Goal: Task Accomplishment & Management: Complete application form

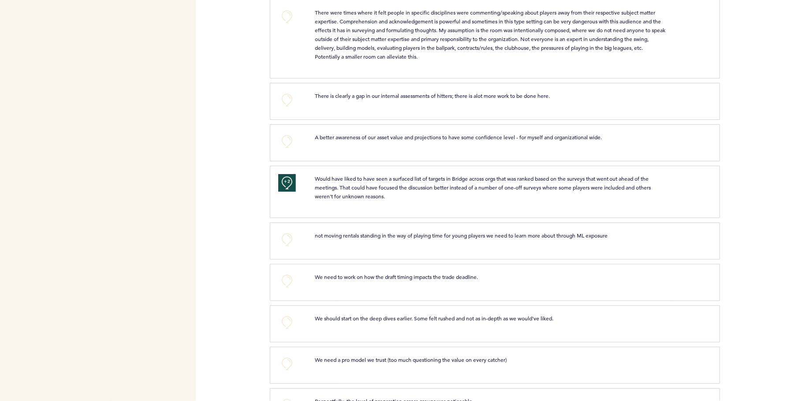
scroll to position [1571, 0]
click at [288, 271] on button "+0" at bounding box center [287, 280] width 18 height 18
click at [284, 234] on button "+0" at bounding box center [287, 238] width 18 height 18
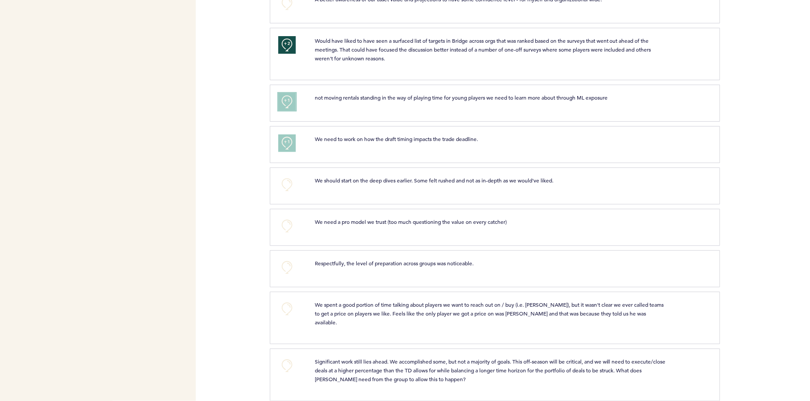
scroll to position [1708, 0]
click at [288, 176] on button "+0" at bounding box center [287, 185] width 18 height 18
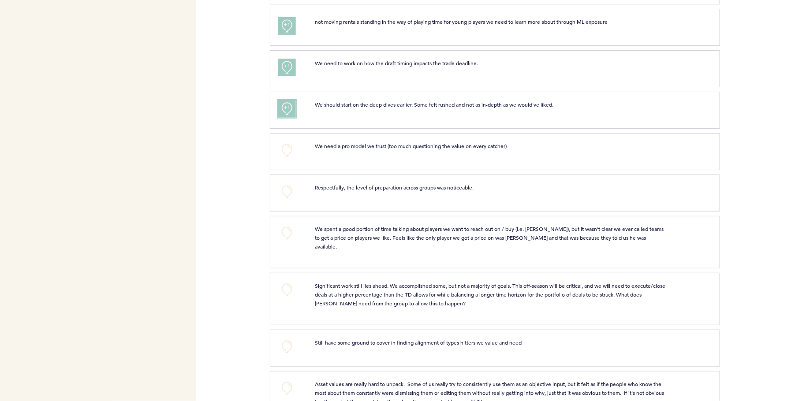
scroll to position [1787, 0]
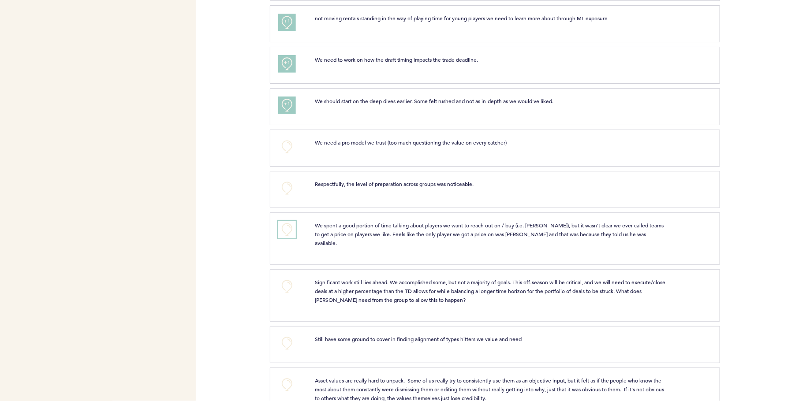
click at [282, 223] on button "+0" at bounding box center [287, 230] width 18 height 18
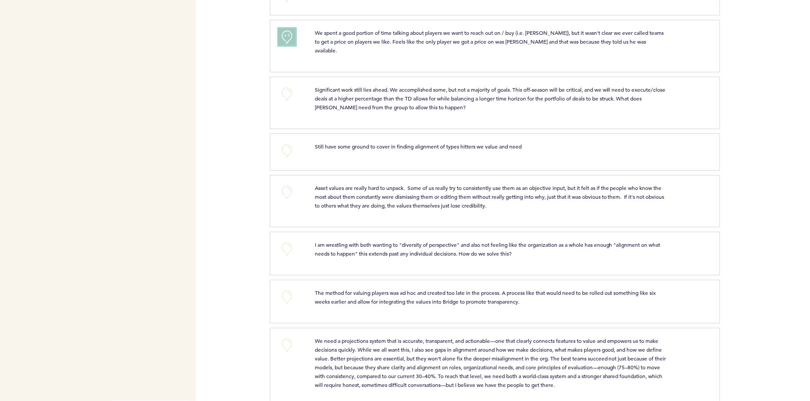
scroll to position [1981, 0]
click at [286, 240] on button "+0" at bounding box center [287, 249] width 18 height 18
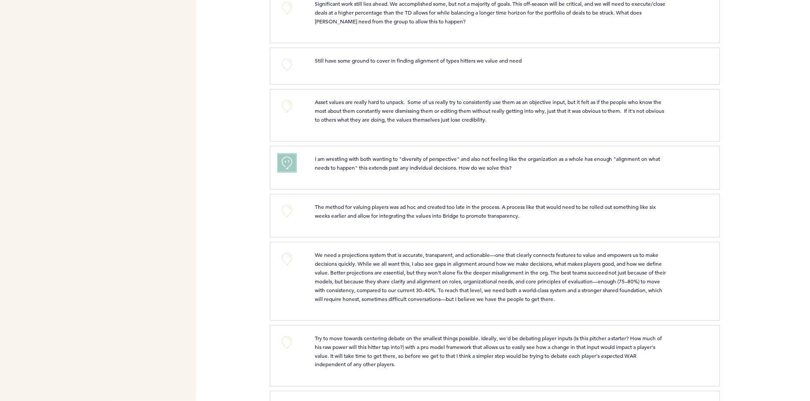
scroll to position [2076, 0]
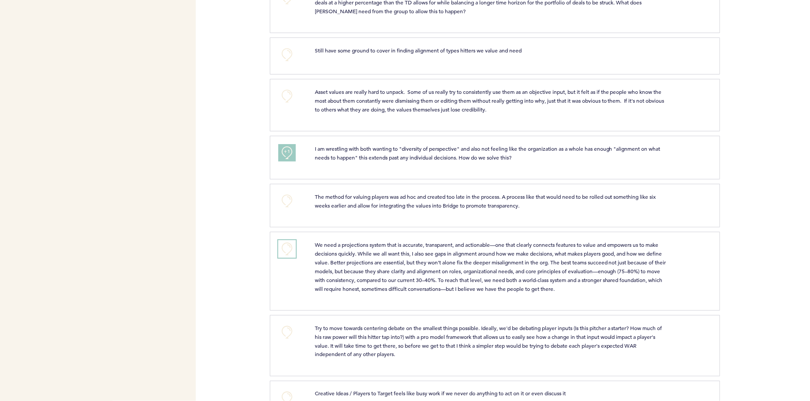
click at [290, 240] on button "+0" at bounding box center [287, 249] width 18 height 18
click at [290, 240] on button "+1" at bounding box center [287, 249] width 18 height 18
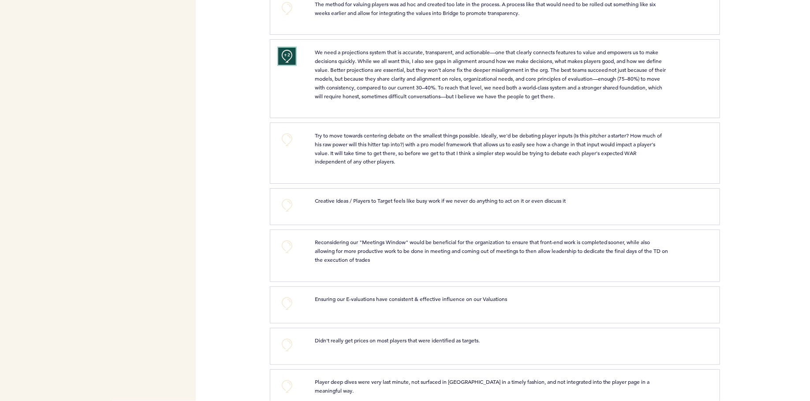
scroll to position [2274, 0]
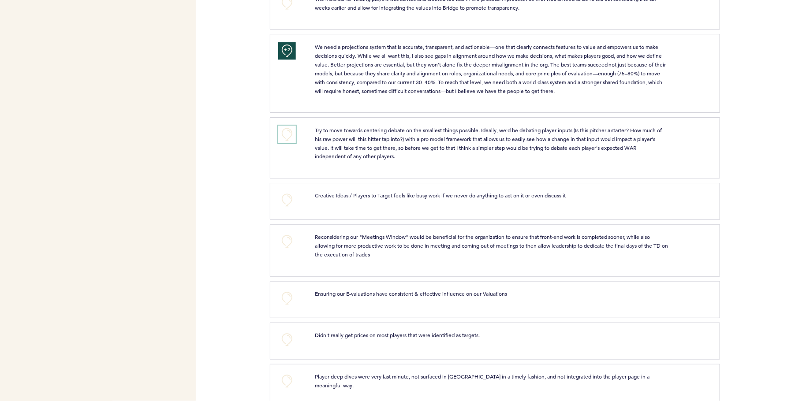
click at [289, 126] on button "+0" at bounding box center [287, 135] width 18 height 18
click at [289, 129] on span "+1" at bounding box center [287, 133] width 6 height 9
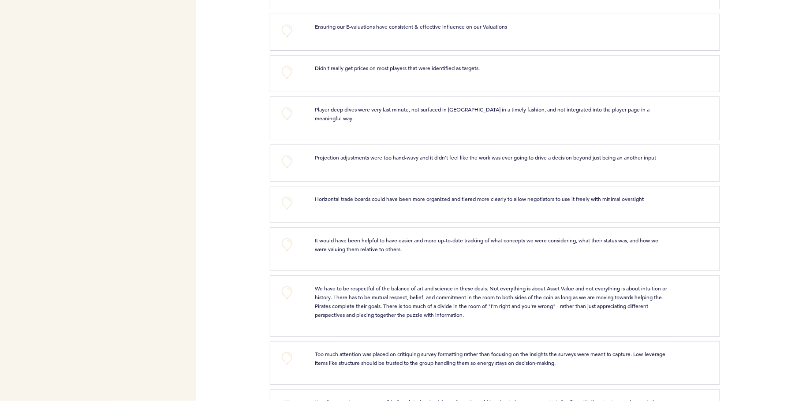
scroll to position [2543, 0]
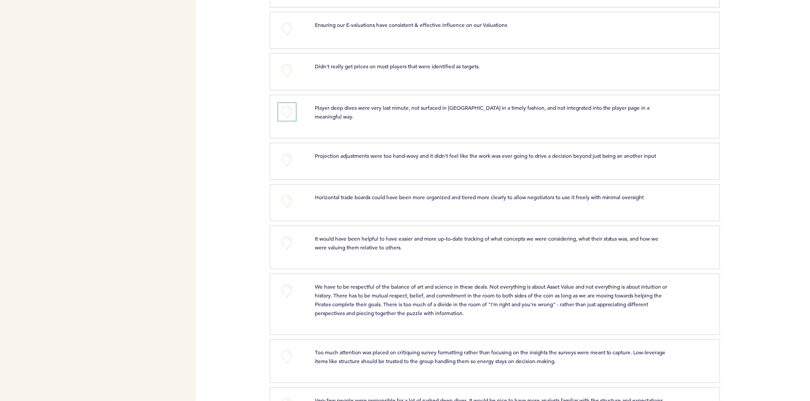
click at [289, 103] on button "+0" at bounding box center [287, 112] width 18 height 18
click at [288, 106] on span "+1" at bounding box center [287, 110] width 6 height 9
click at [288, 106] on span "+2" at bounding box center [287, 110] width 6 height 9
click at [284, 193] on button "+0" at bounding box center [287, 202] width 18 height 18
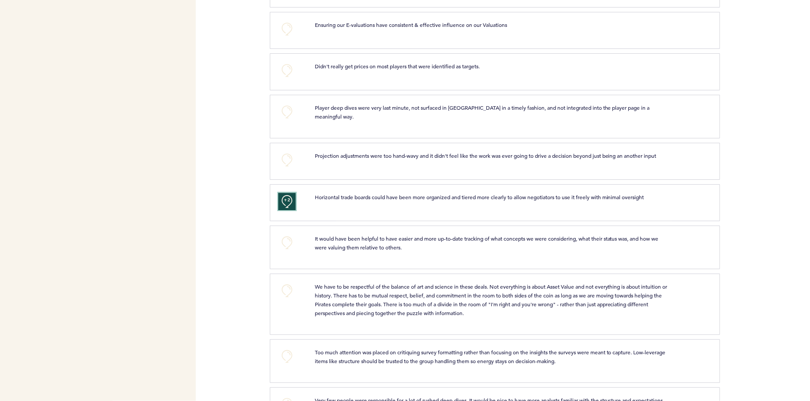
click at [291, 193] on button "+2" at bounding box center [287, 202] width 18 height 18
click at [291, 193] on button "+0" at bounding box center [287, 202] width 18 height 18
click at [286, 234] on button "+0" at bounding box center [287, 243] width 18 height 18
click at [286, 237] on span "+1" at bounding box center [287, 241] width 6 height 9
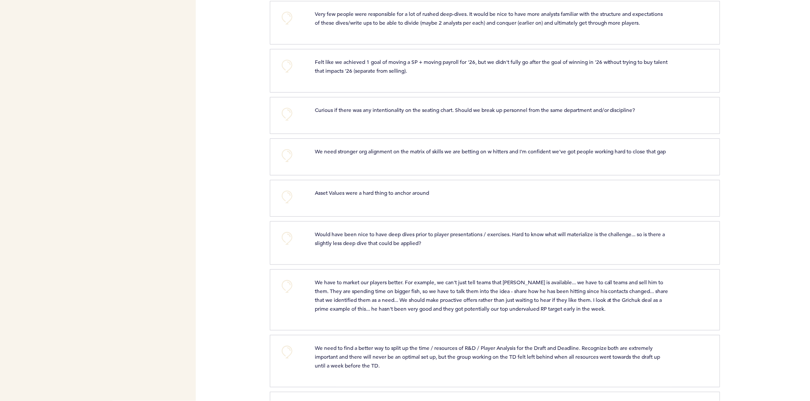
scroll to position [2935, 0]
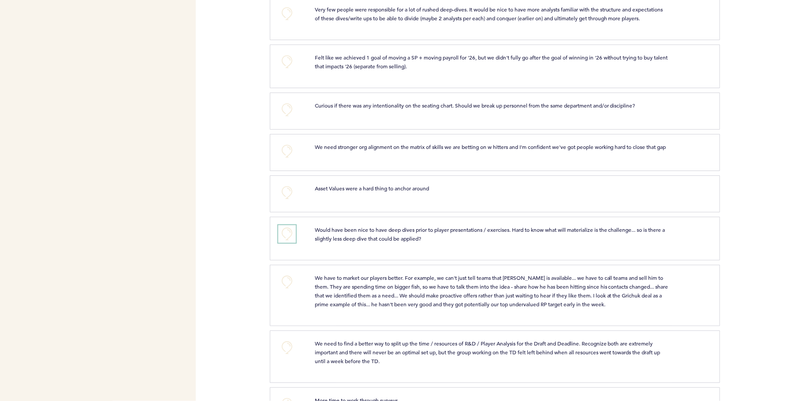
click at [282, 225] on button "+0" at bounding box center [287, 234] width 18 height 18
click at [282, 225] on button "+1" at bounding box center [287, 234] width 18 height 18
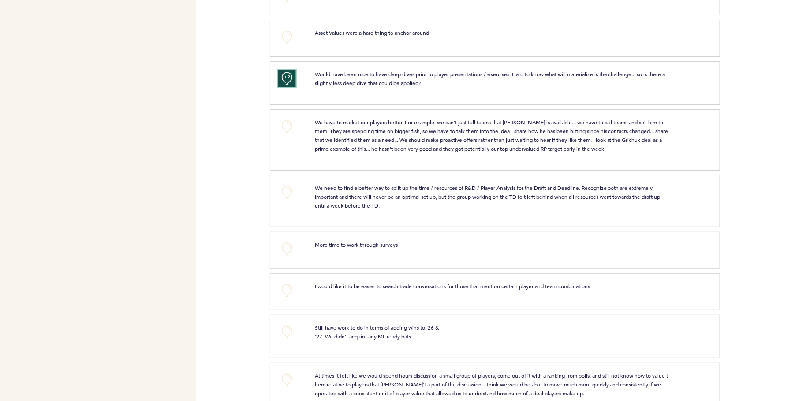
scroll to position [3092, 0]
click at [285, 182] on button "+0" at bounding box center [287, 191] width 18 height 18
click at [286, 239] on button "+0" at bounding box center [287, 248] width 18 height 18
click at [285, 280] on button "+0" at bounding box center [287, 289] width 18 height 18
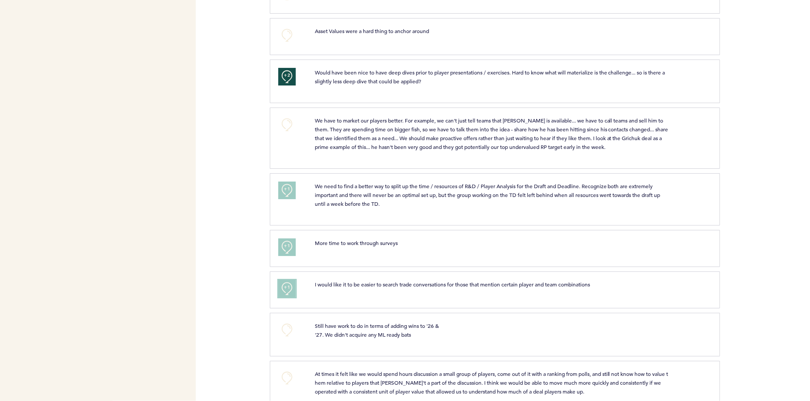
click at [287, 280] on button "+1" at bounding box center [287, 289] width 18 height 18
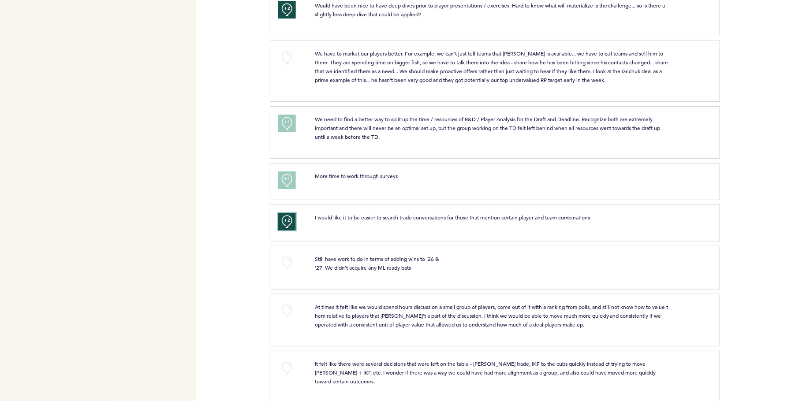
scroll to position [3196, 0]
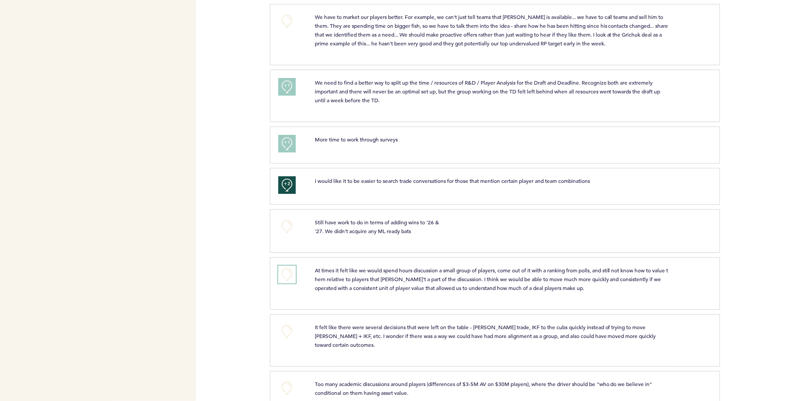
click at [294, 266] on button "+0" at bounding box center [287, 275] width 18 height 18
click at [294, 266] on button "+1" at bounding box center [287, 275] width 18 height 18
click at [283, 323] on button "+0" at bounding box center [287, 332] width 18 height 18
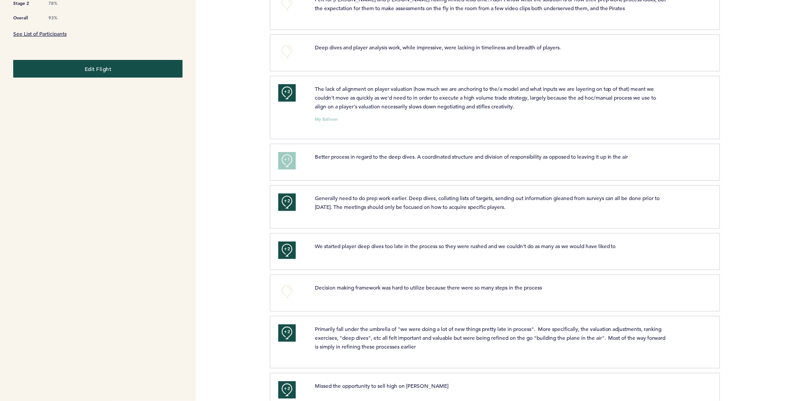
scroll to position [0, 0]
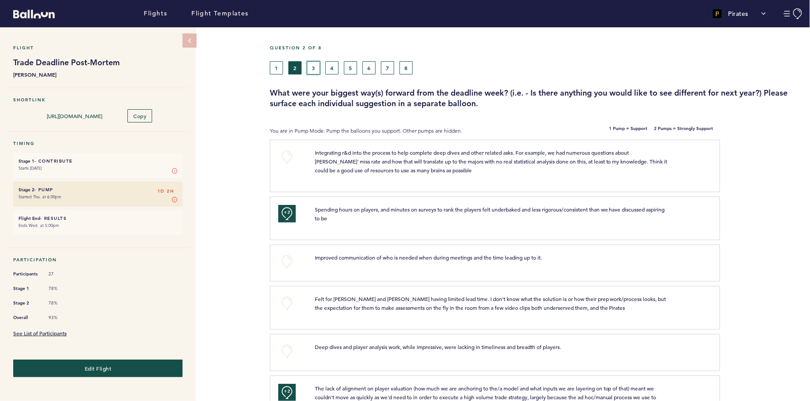
click at [311, 71] on button "3" at bounding box center [313, 67] width 13 height 13
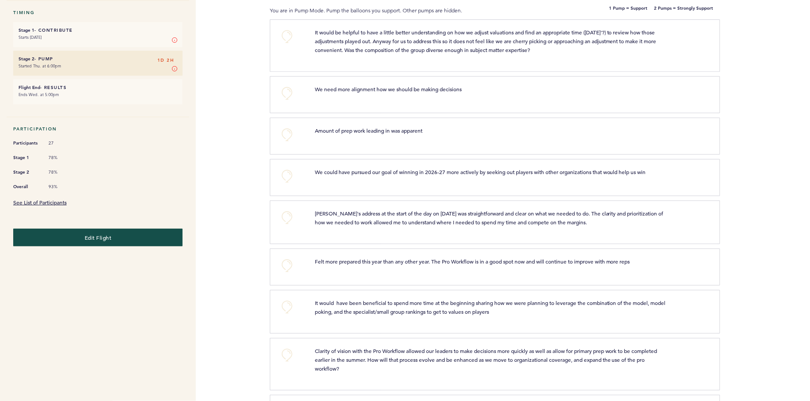
scroll to position [135, 0]
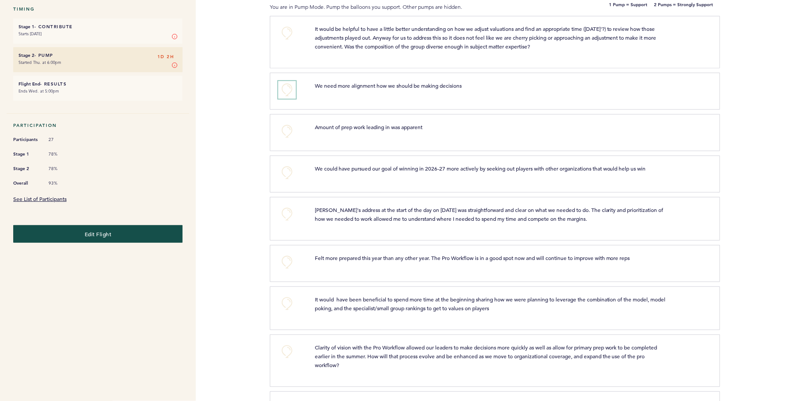
click at [288, 89] on button "+0" at bounding box center [287, 90] width 18 height 18
click at [288, 89] on span "+1" at bounding box center [287, 88] width 6 height 9
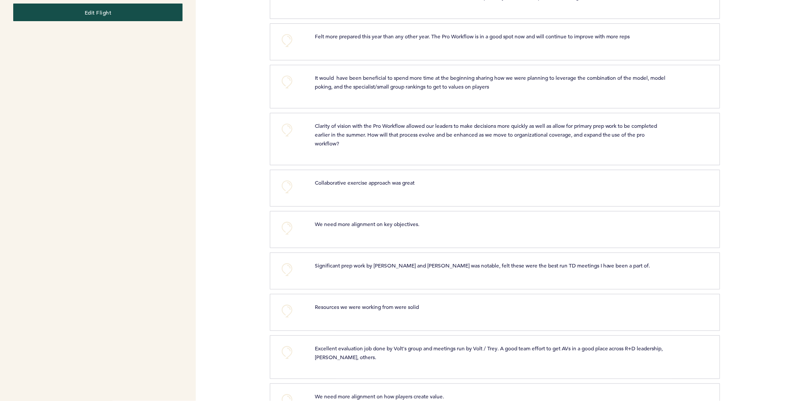
scroll to position [360, 0]
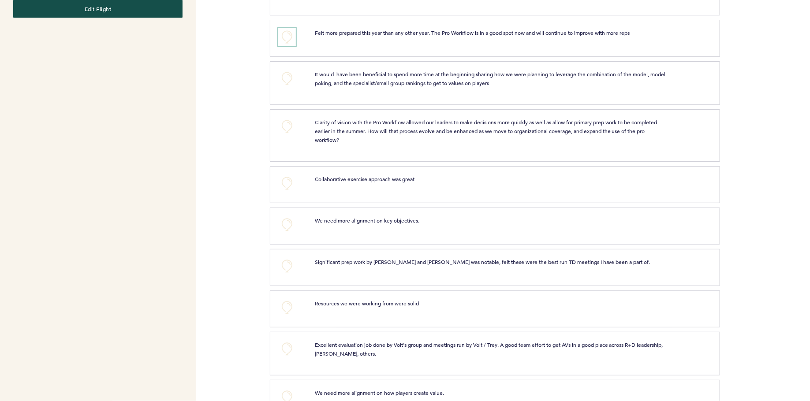
click at [282, 32] on button "+0" at bounding box center [287, 37] width 18 height 18
click at [282, 32] on button "+1" at bounding box center [287, 37] width 18 height 18
click at [288, 81] on button "+0" at bounding box center [287, 79] width 18 height 18
click at [288, 81] on button "+1" at bounding box center [287, 79] width 18 height 18
click at [281, 126] on button "+0" at bounding box center [287, 127] width 18 height 18
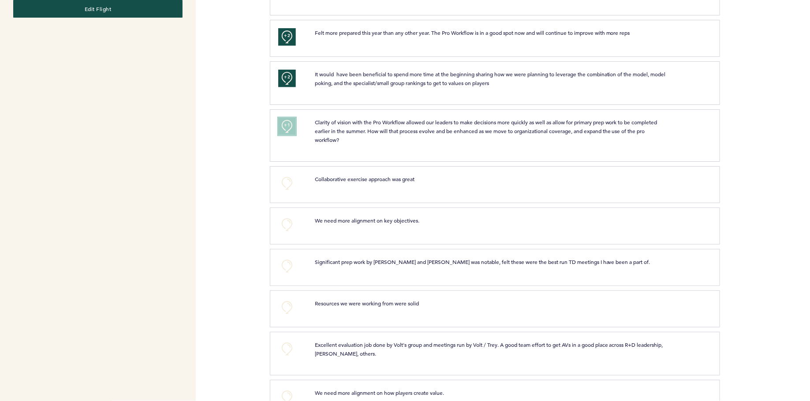
click at [281, 126] on button "+1" at bounding box center [287, 127] width 18 height 18
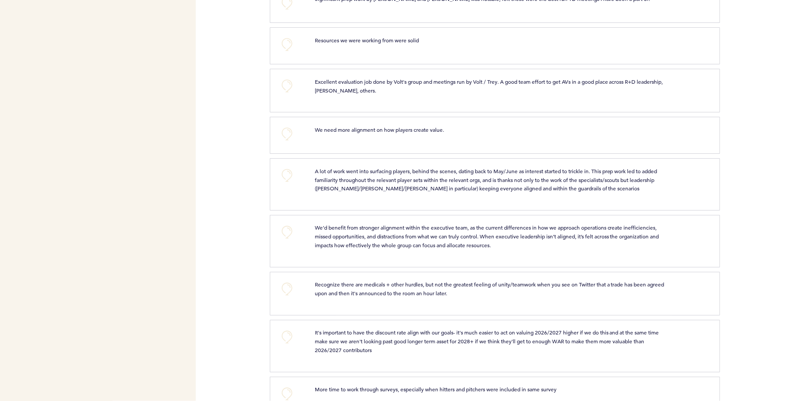
scroll to position [625, 0]
click at [250, 165] on div "Flights Flight Templates Pirates Segments Team & Subscription [PERSON_NAME][EMA…" at bounding box center [405, 200] width 810 height 401
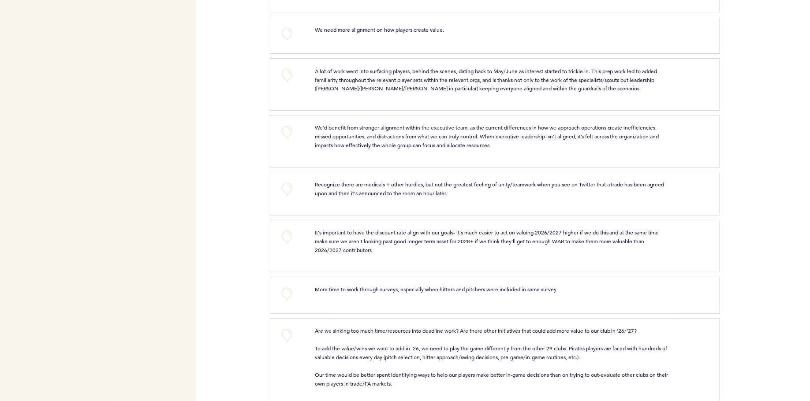
scroll to position [734, 0]
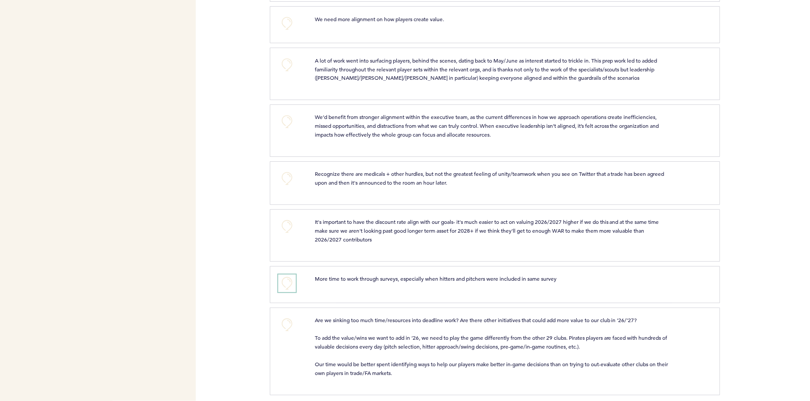
click at [285, 275] on button "+0" at bounding box center [287, 284] width 18 height 18
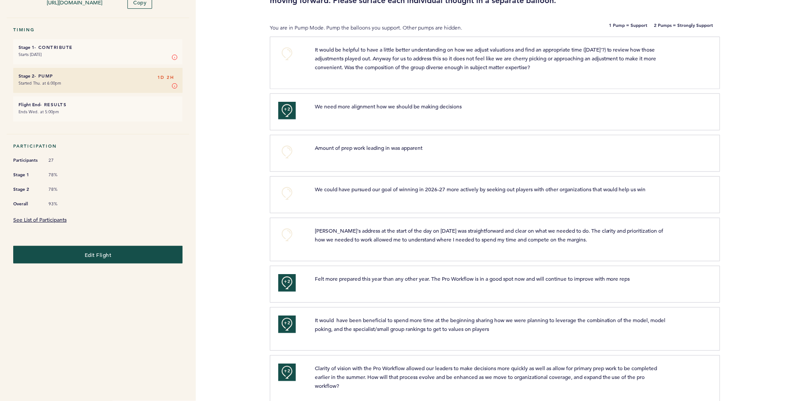
scroll to position [0, 0]
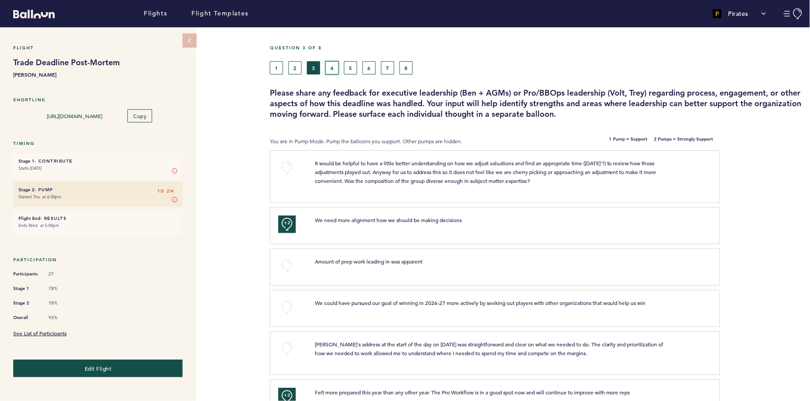
click at [330, 67] on button "4" at bounding box center [332, 67] width 13 height 13
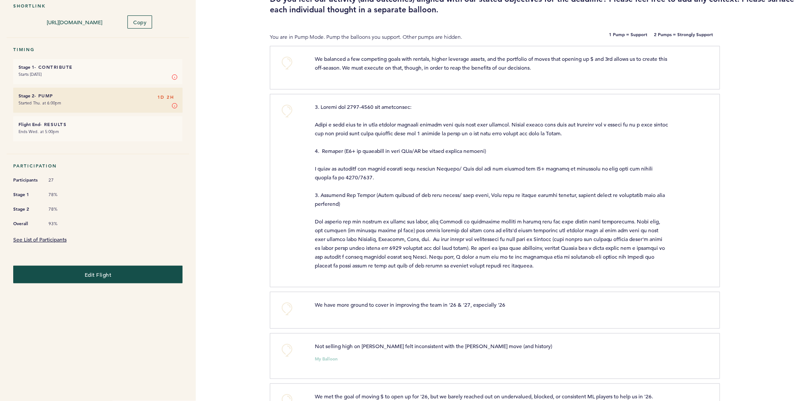
scroll to position [95, 0]
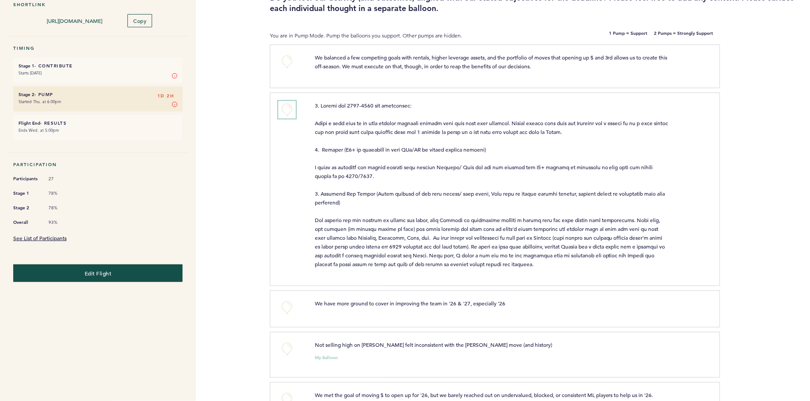
click at [288, 110] on button "+0" at bounding box center [287, 110] width 18 height 18
click at [289, 347] on button "+0" at bounding box center [287, 350] width 18 height 18
click at [289, 347] on span "+1" at bounding box center [287, 348] width 6 height 9
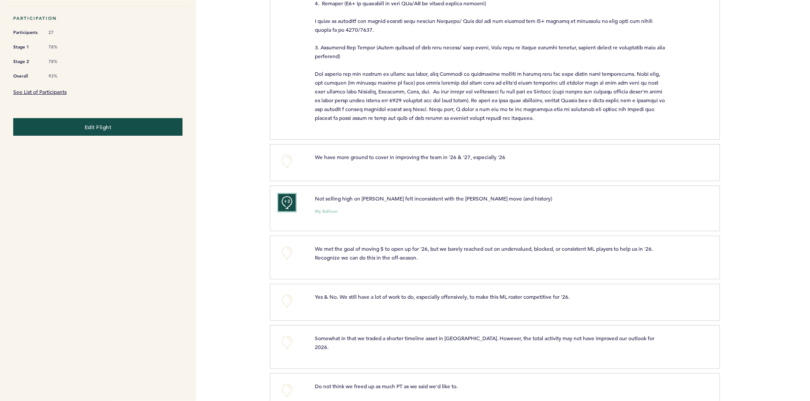
scroll to position [246, 0]
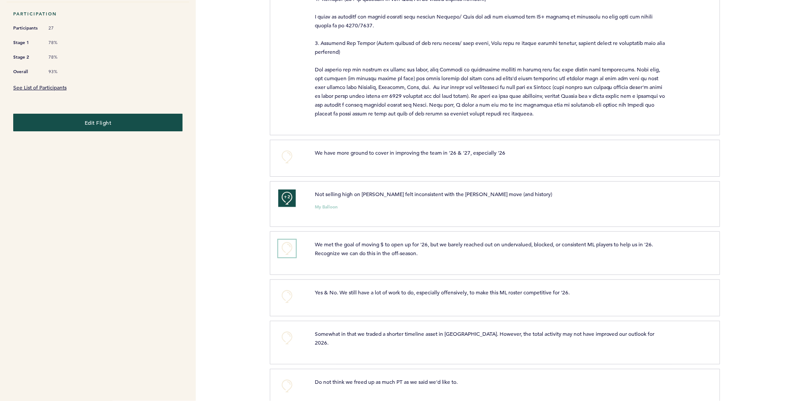
click at [286, 240] on button "+0" at bounding box center [287, 249] width 18 height 18
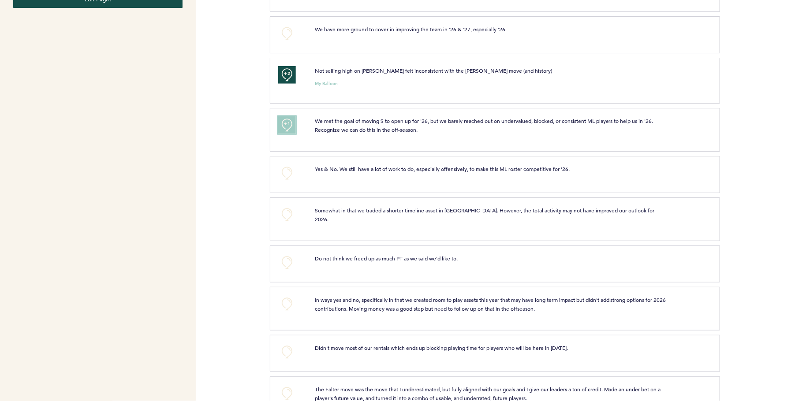
scroll to position [371, 0]
click at [279, 257] on button "+0" at bounding box center [287, 262] width 18 height 18
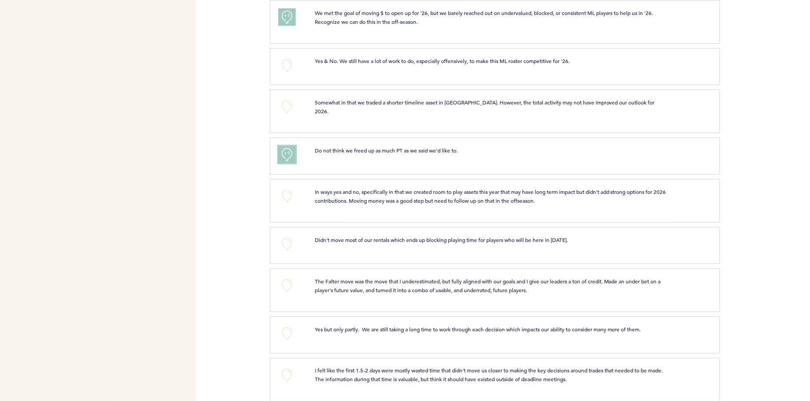
scroll to position [479, 0]
click at [286, 146] on button "+1" at bounding box center [287, 153] width 18 height 18
click at [286, 146] on button "+2" at bounding box center [287, 153] width 18 height 18
click at [299, 275] on div "+0" at bounding box center [290, 287] width 37 height 24
click at [284, 275] on button "+0" at bounding box center [287, 284] width 18 height 18
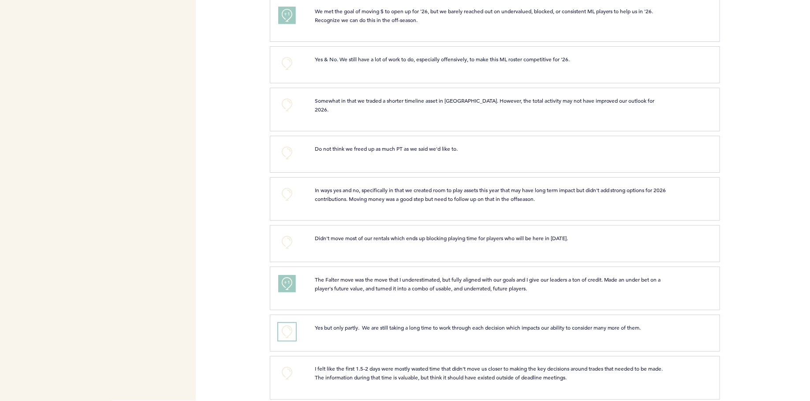
click at [291, 323] on button "+0" at bounding box center [287, 332] width 18 height 18
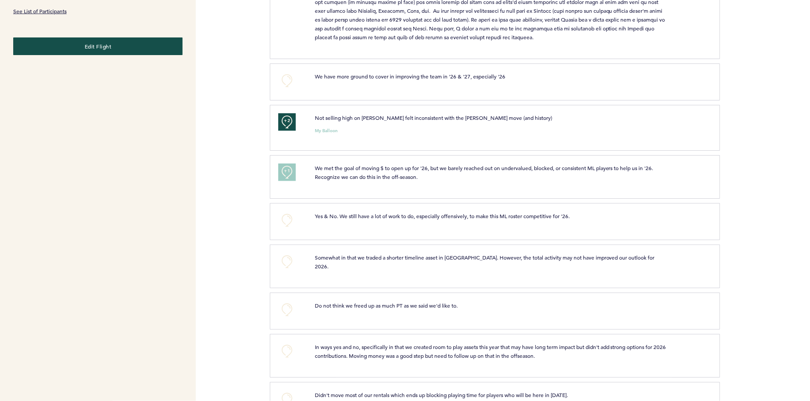
scroll to position [0, 0]
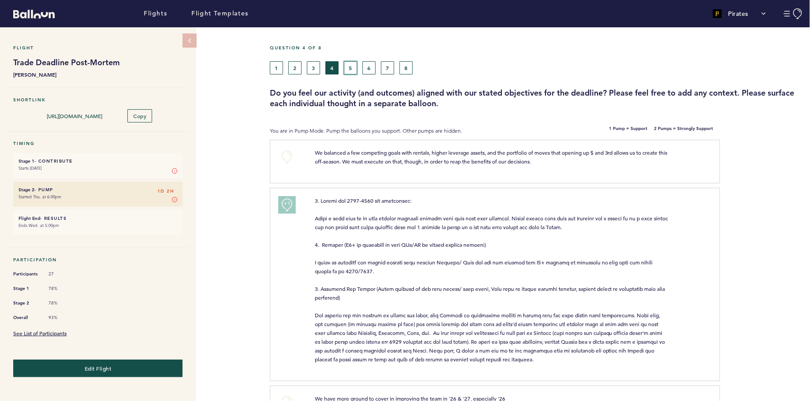
click at [349, 73] on button "5" at bounding box center [350, 67] width 13 height 13
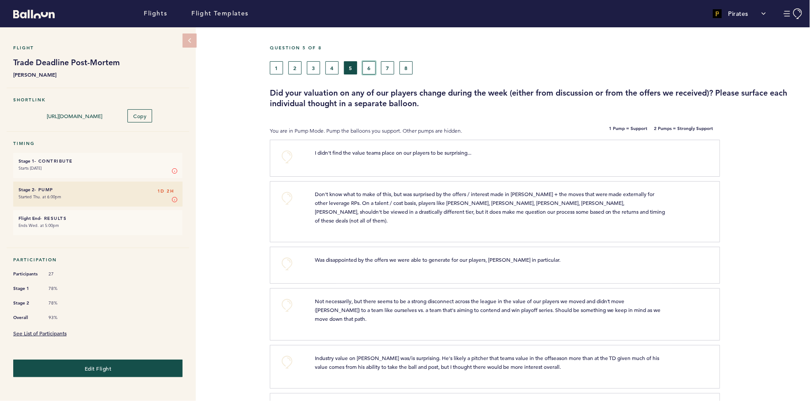
click at [372, 68] on button "6" at bounding box center [369, 67] width 13 height 13
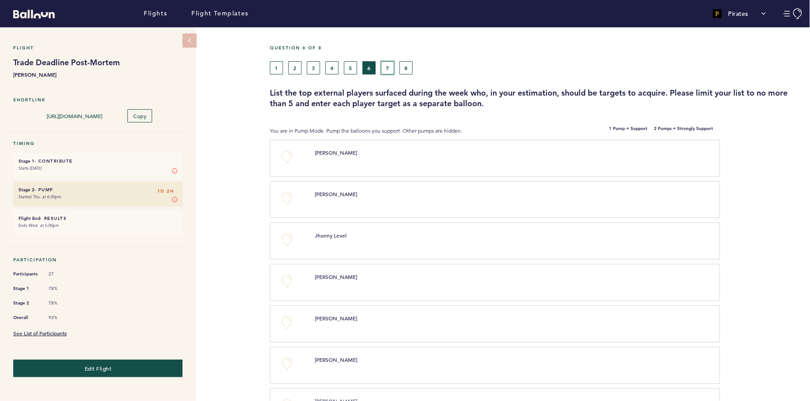
click at [391, 68] on button "7" at bounding box center [387, 67] width 13 height 13
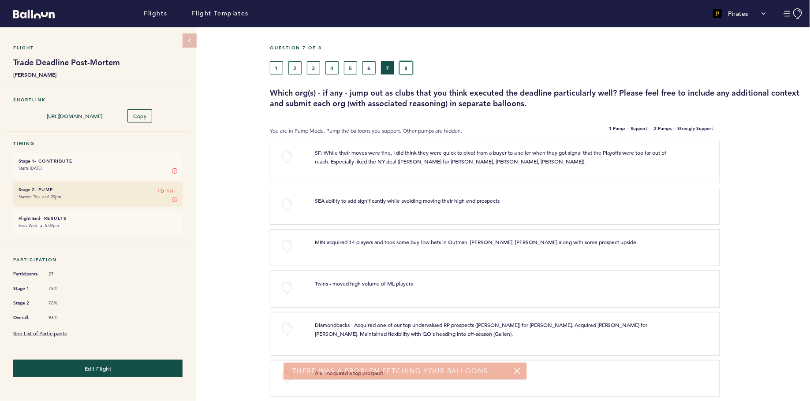
click at [407, 64] on button "8" at bounding box center [406, 67] width 13 height 13
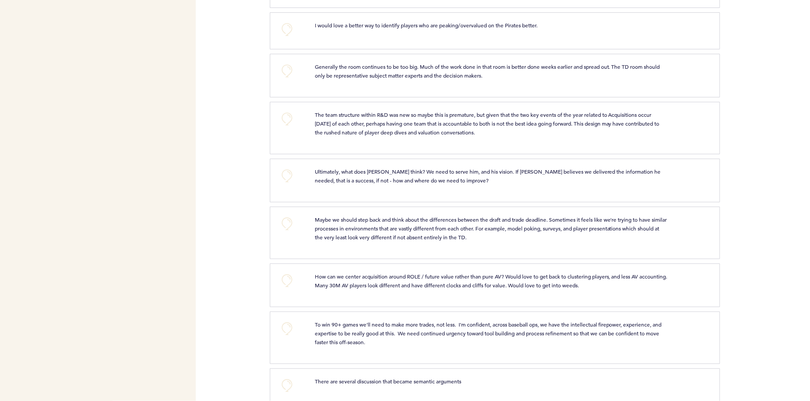
scroll to position [431, 0]
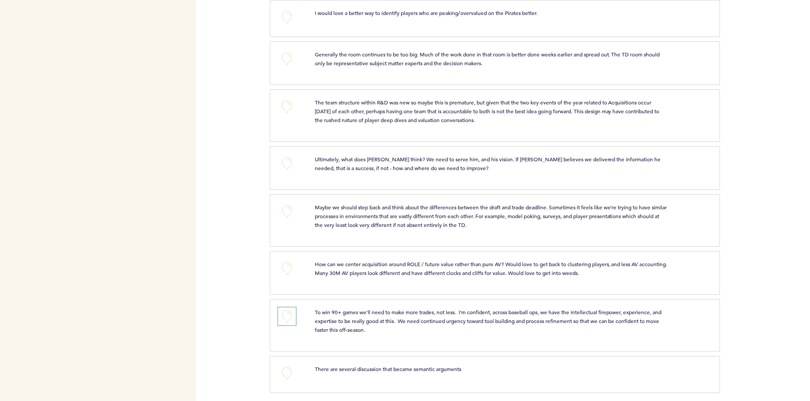
click at [285, 313] on button "+0" at bounding box center [287, 317] width 18 height 18
click at [286, 314] on span "+1" at bounding box center [287, 315] width 6 height 9
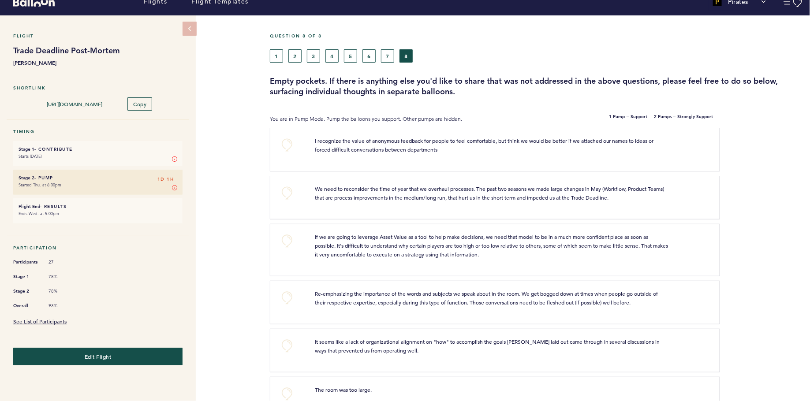
scroll to position [0, 0]
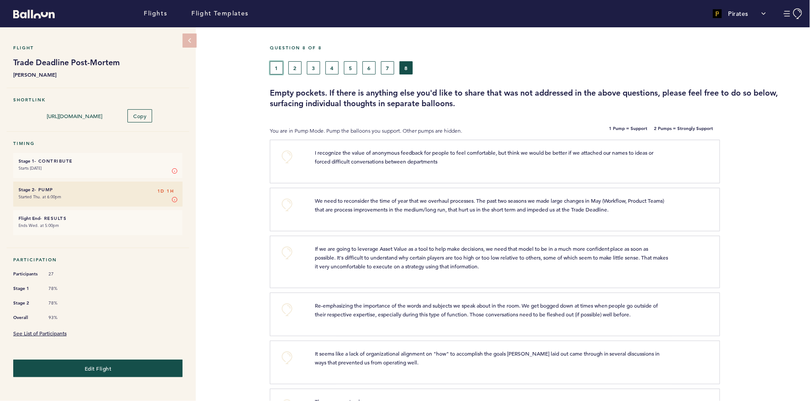
click at [273, 61] on button "1" at bounding box center [276, 67] width 13 height 13
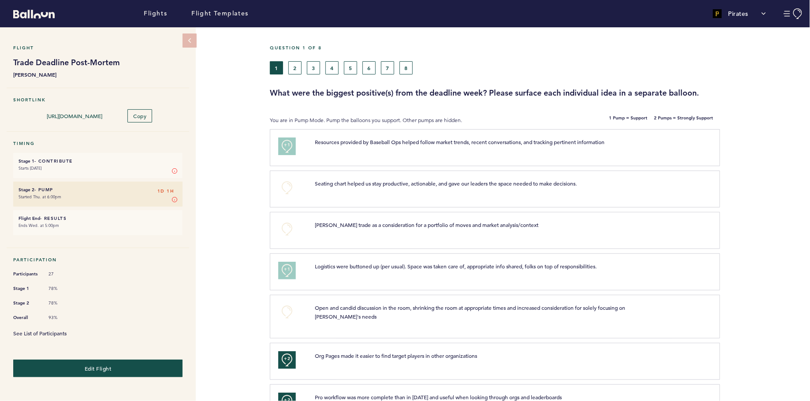
click at [54, 330] on link "See List of Participants" at bounding box center [39, 333] width 53 height 7
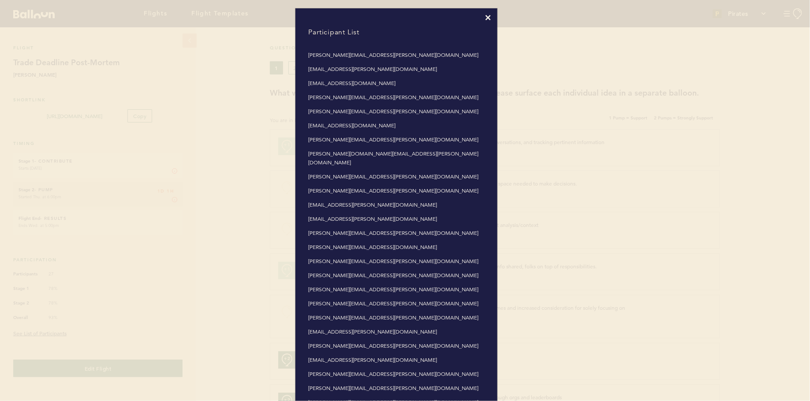
click at [488, 18] on icon at bounding box center [488, 17] width 5 height 5
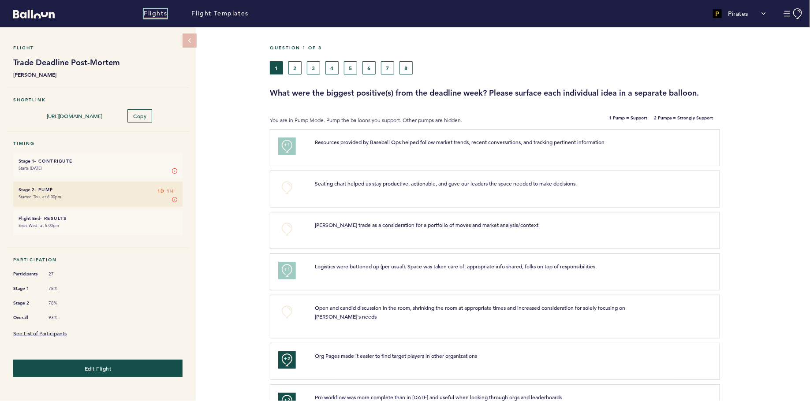
click at [155, 17] on link "Flights" at bounding box center [155, 14] width 23 height 10
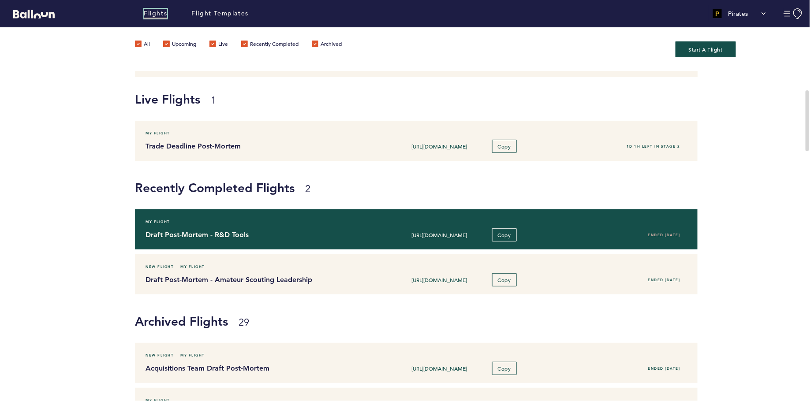
scroll to position [94, 0]
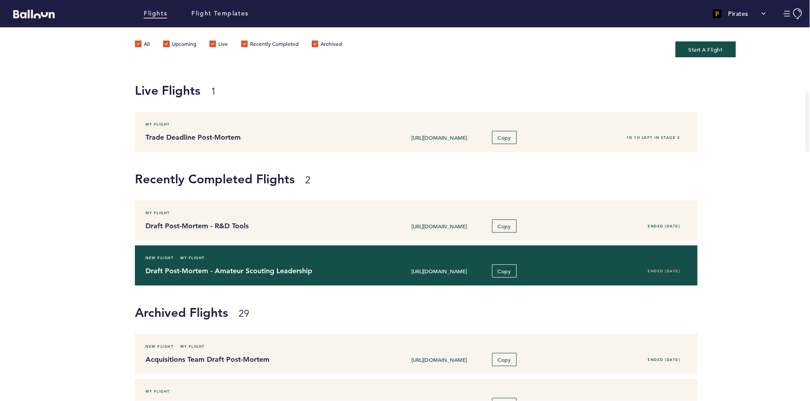
click at [195, 258] on span "My Flight" at bounding box center [192, 258] width 25 height 9
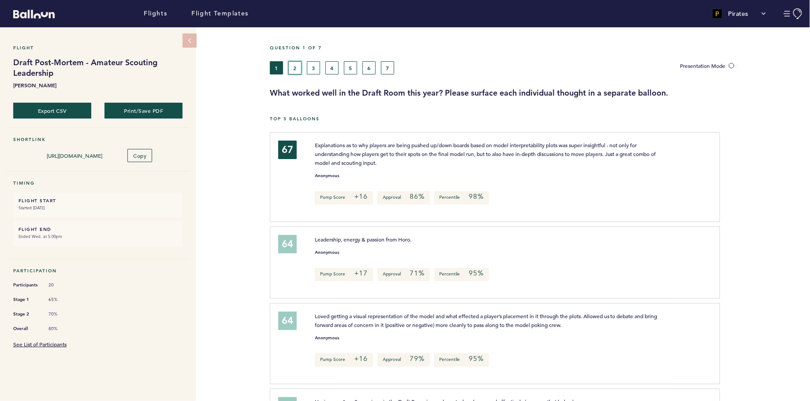
click at [298, 69] on button "2" at bounding box center [294, 67] width 13 height 13
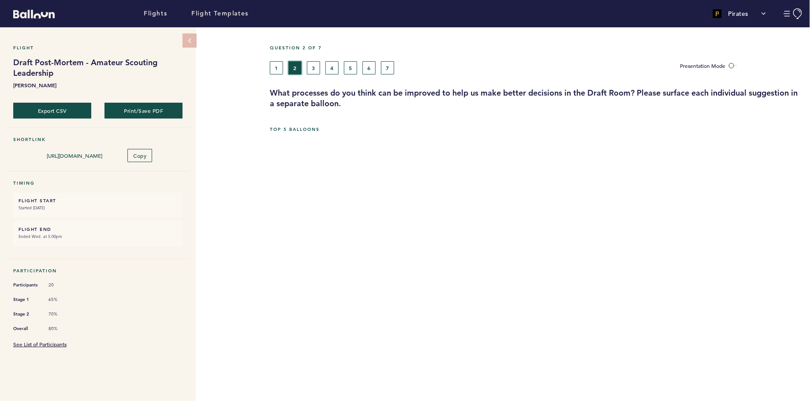
click at [298, 69] on button "2" at bounding box center [294, 67] width 13 height 13
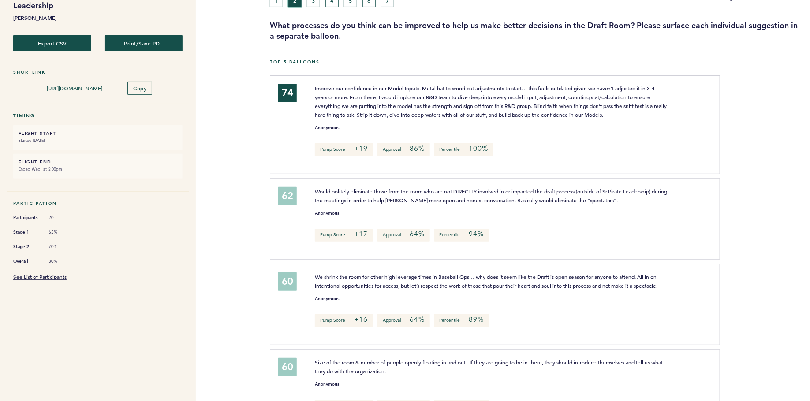
scroll to position [49, 0]
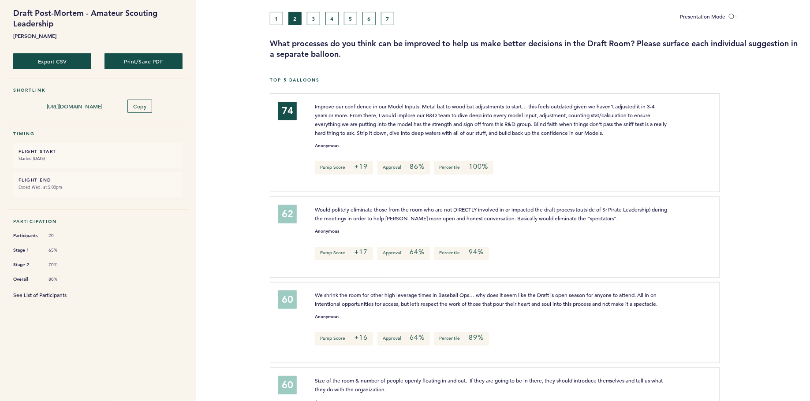
click at [47, 292] on link "See List of Participants" at bounding box center [39, 295] width 53 height 7
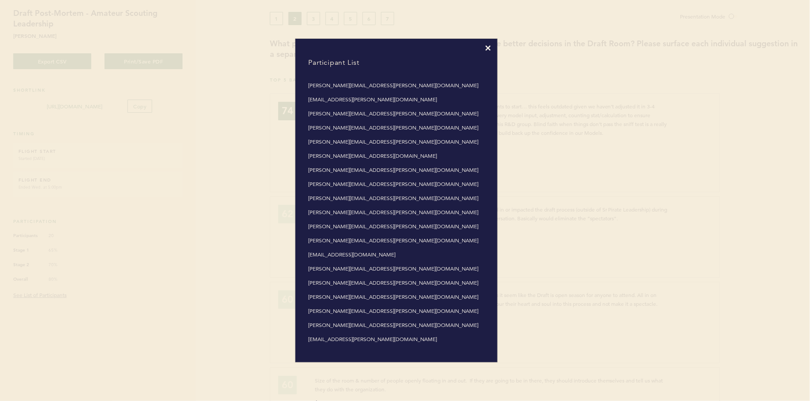
click at [491, 48] on div "Participant List [PERSON_NAME][EMAIL_ADDRESS][PERSON_NAME][DOMAIN_NAME] [DOMAIN…" at bounding box center [397, 201] width 202 height 324
click at [487, 47] on icon at bounding box center [488, 47] width 5 height 5
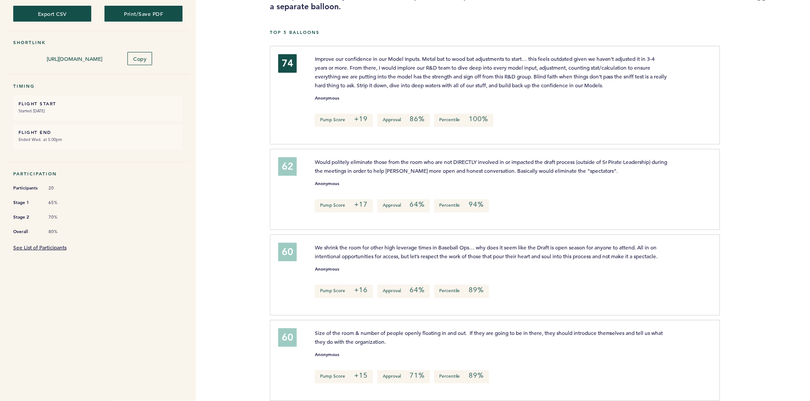
scroll to position [0, 0]
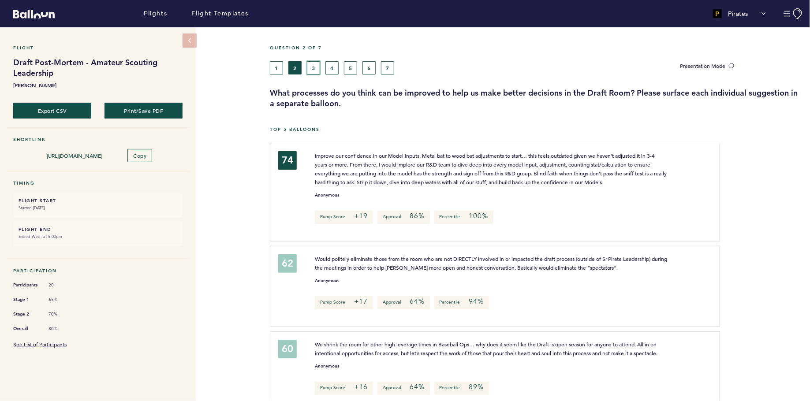
click at [315, 73] on button "3" at bounding box center [313, 67] width 13 height 13
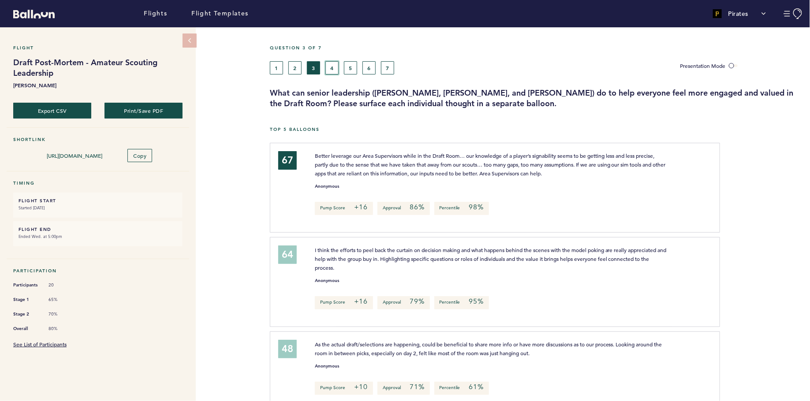
click at [333, 67] on button "4" at bounding box center [332, 67] width 13 height 13
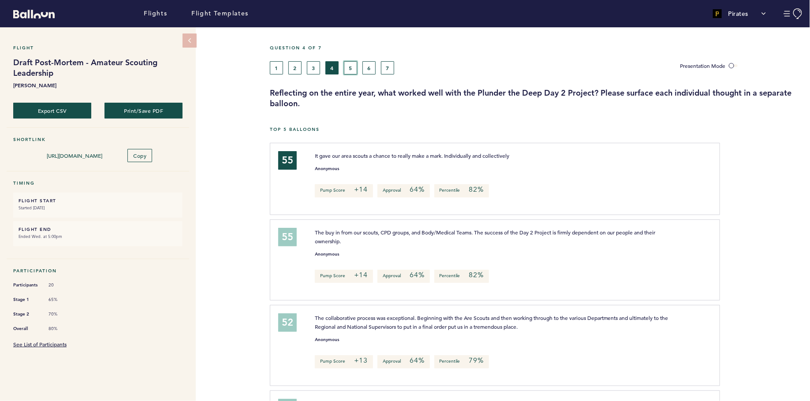
click at [352, 74] on button "5" at bounding box center [350, 67] width 13 height 13
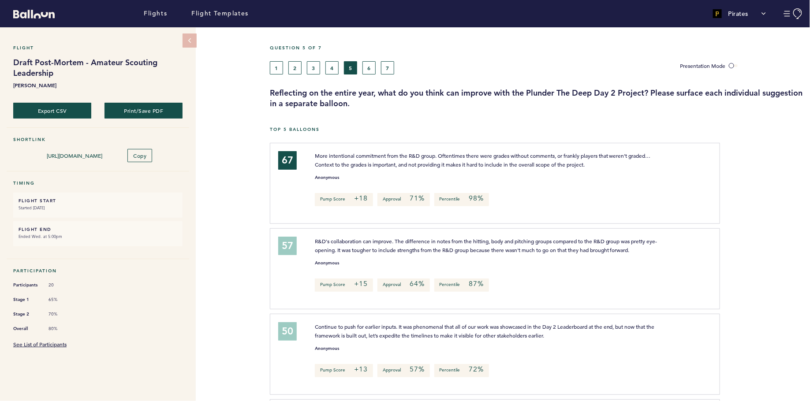
click at [363, 74] on div "Question 5 of 7 1 2 3 4 5 6 7 Presentation Mode Reflecting on the entire year, …" at bounding box center [540, 77] width 540 height 64
click at [367, 68] on button "6" at bounding box center [369, 67] width 13 height 13
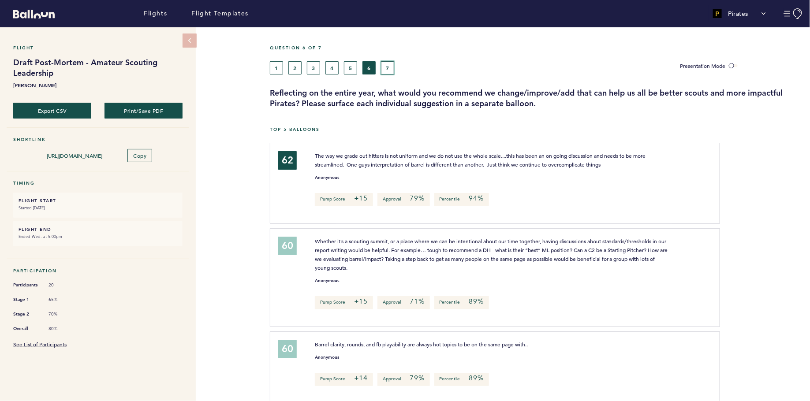
click at [390, 67] on button "7" at bounding box center [387, 67] width 13 height 13
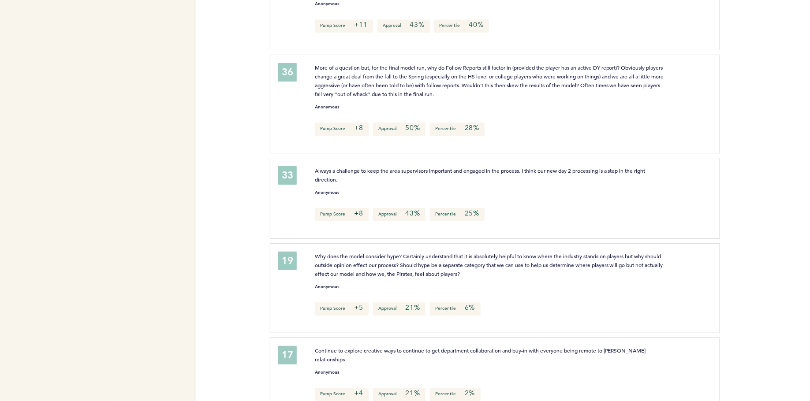
scroll to position [948, 0]
